Goal: Transaction & Acquisition: Purchase product/service

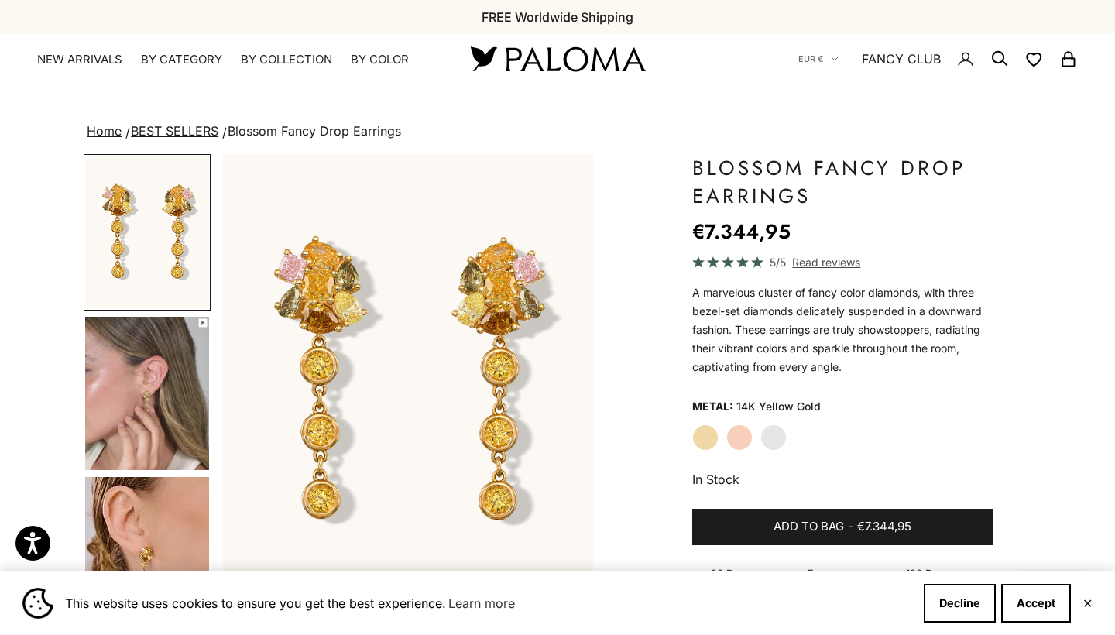
click at [771, 440] on label "White Gold" at bounding box center [773, 437] width 26 height 26
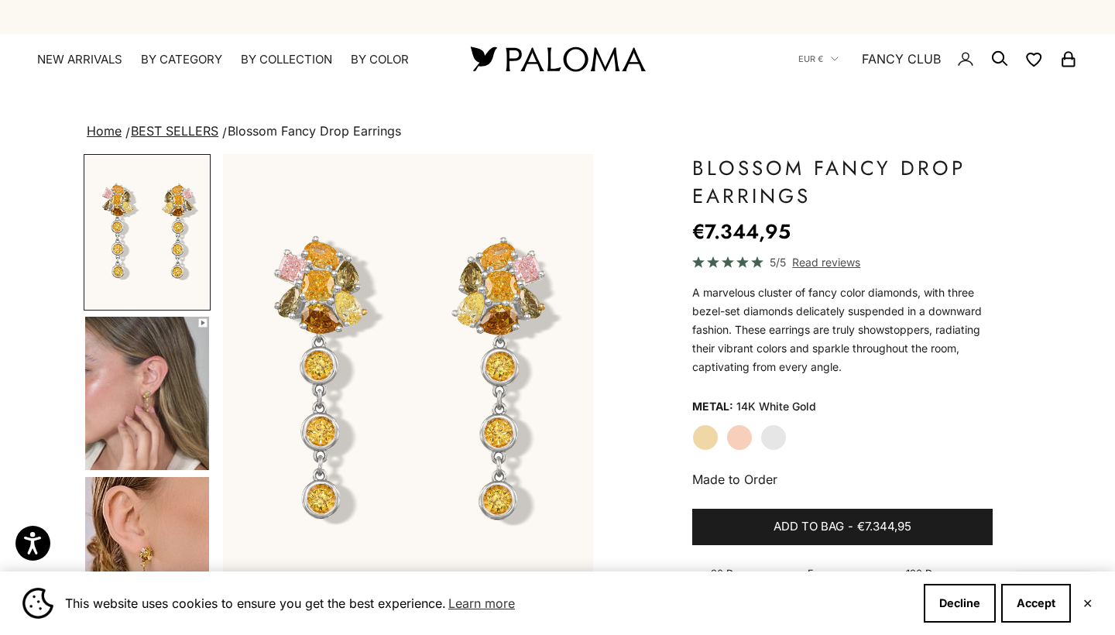
click at [735, 438] on label "Rose Gold" at bounding box center [739, 437] width 26 height 26
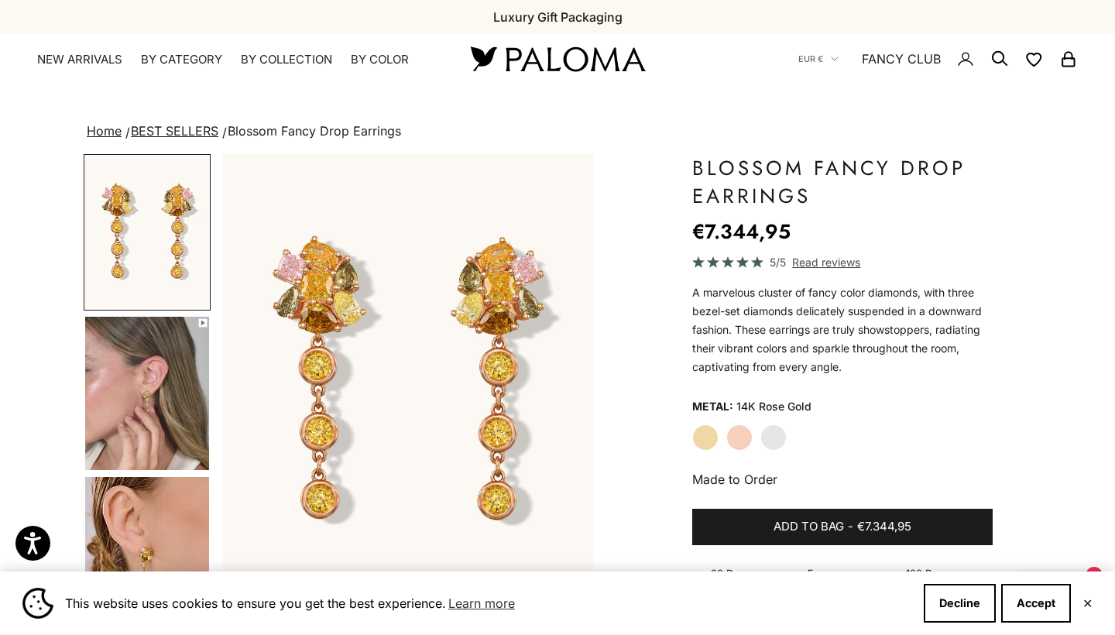
click at [709, 433] on label "Yellow Gold" at bounding box center [705, 437] width 26 height 26
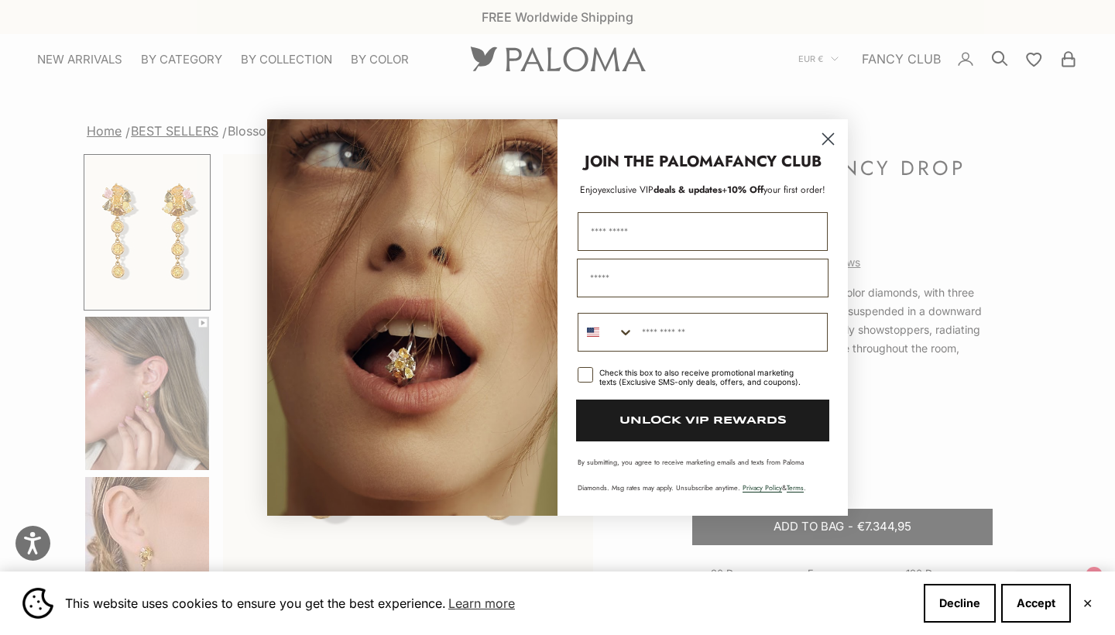
click at [825, 136] on icon "Close dialog" at bounding box center [828, 139] width 11 height 11
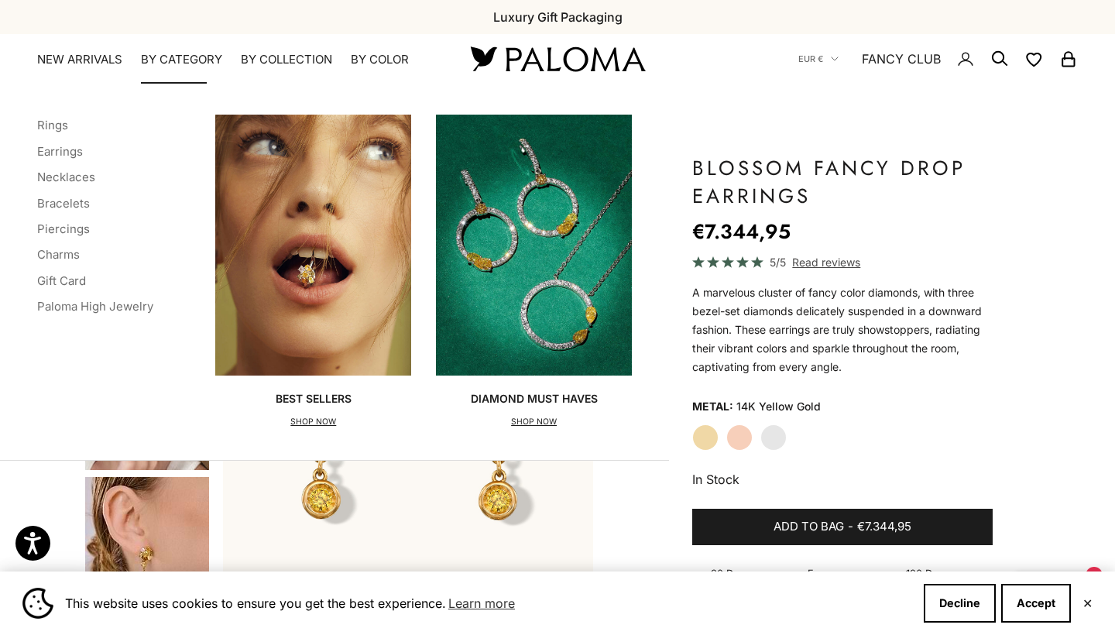
click at [160, 55] on summary "By Category" at bounding box center [181, 59] width 81 height 15
click at [51, 204] on link "Bracelets" at bounding box center [63, 203] width 53 height 15
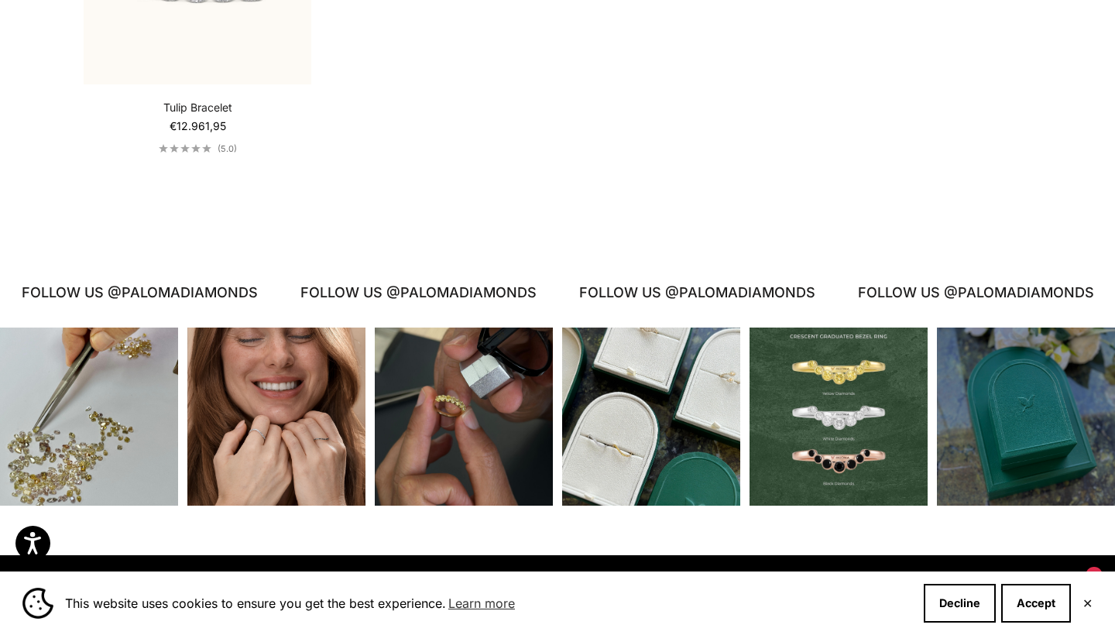
scroll to position [1450, 0]
